Goal: Information Seeking & Learning: Learn about a topic

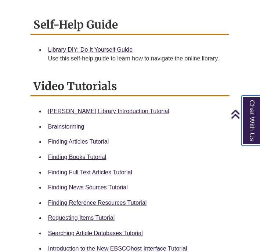
scroll to position [274, 0]
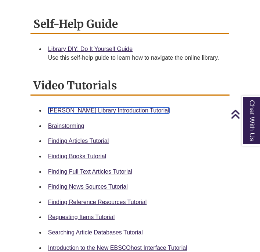
click at [84, 110] on link "Berntsen Library Introduction Tutorial" at bounding box center [108, 111] width 121 height 6
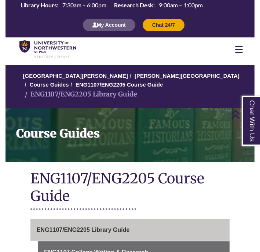
scroll to position [119, 0]
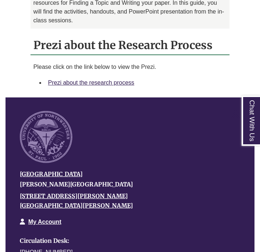
scroll to position [672, 0]
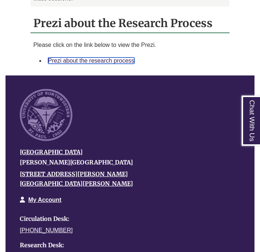
click at [91, 58] on link "Prezi about the research process" at bounding box center [91, 61] width 86 height 6
